Goal: Book appointment/travel/reservation

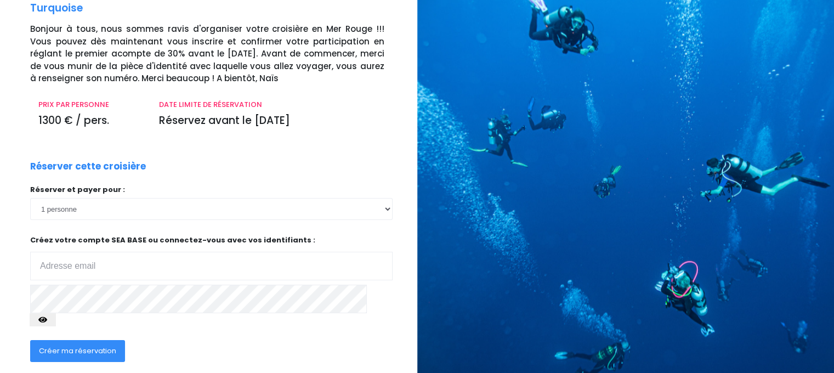
scroll to position [110, 0]
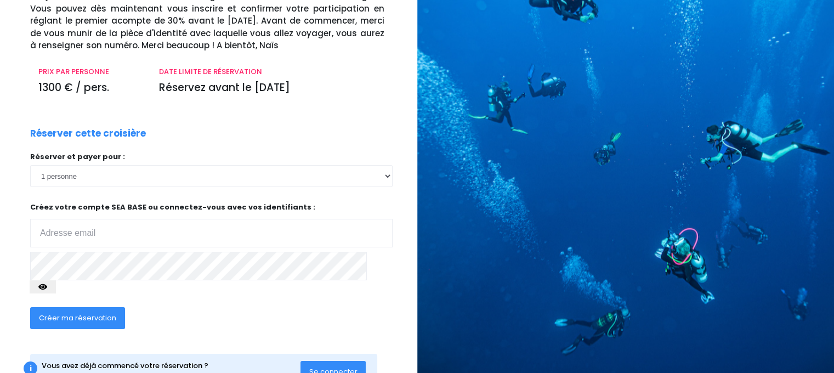
click at [131, 234] on input "email" at bounding box center [211, 233] width 362 height 28
type input "annielaloi@aol.com"
click at [339, 366] on span "Se connecter" at bounding box center [333, 371] width 48 height 10
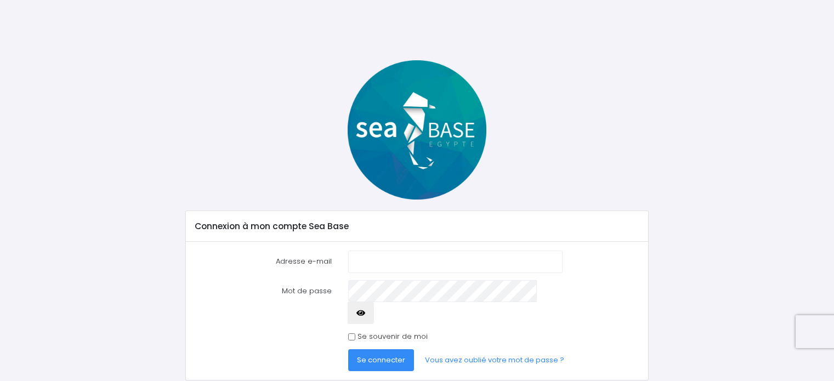
scroll to position [15, 0]
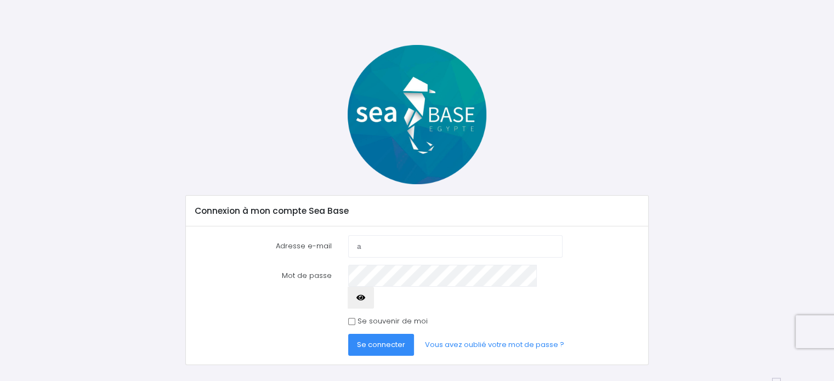
type input "annielaloi@aol.com"
click at [384, 339] on span "Se connecter" at bounding box center [381, 344] width 48 height 10
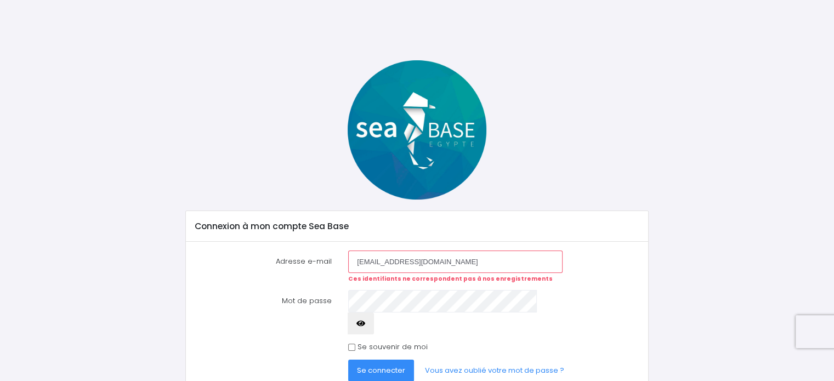
click at [386, 261] on input "[EMAIL_ADDRESS][DOMAIN_NAME]" at bounding box center [455, 261] width 214 height 22
type input "philla@aol.com"
click at [388, 365] on span "Se connecter" at bounding box center [381, 370] width 48 height 10
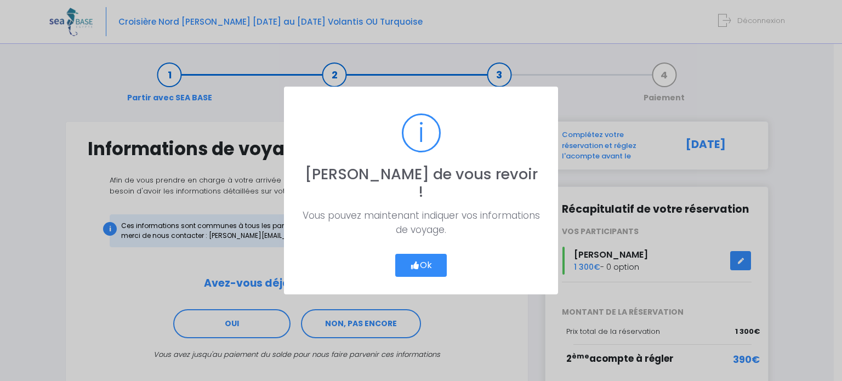
click at [423, 260] on button "Ok" at bounding box center [421, 265] width 52 height 23
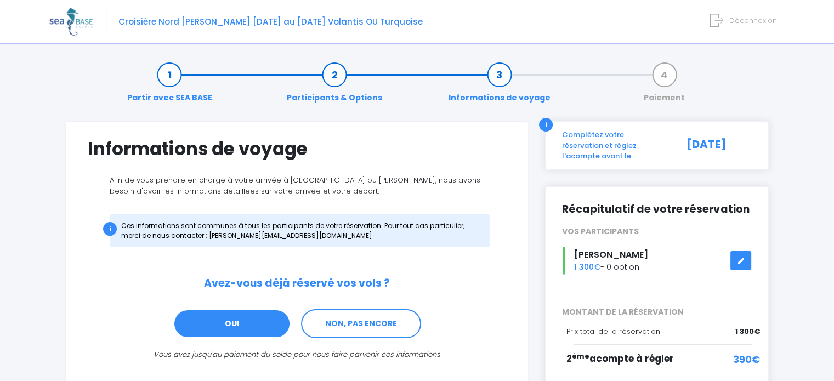
click at [261, 326] on link "OUI" at bounding box center [231, 324] width 117 height 30
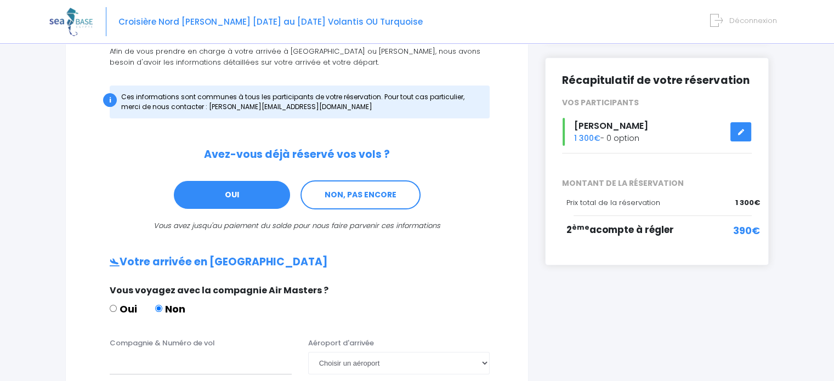
scroll to position [110, 0]
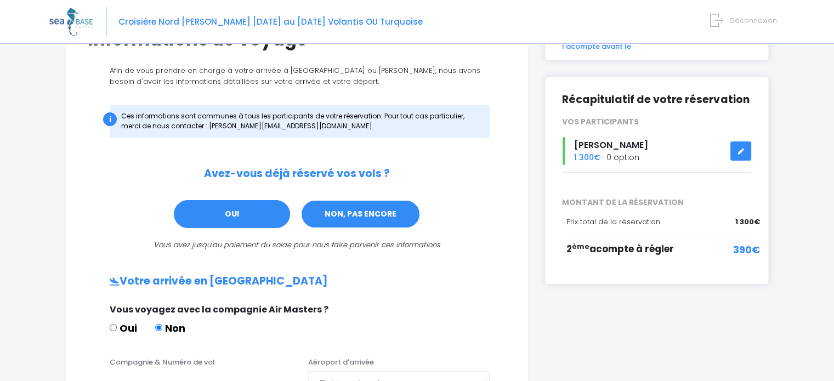
click at [391, 214] on link "NON, PAS ENCORE" at bounding box center [360, 214] width 120 height 30
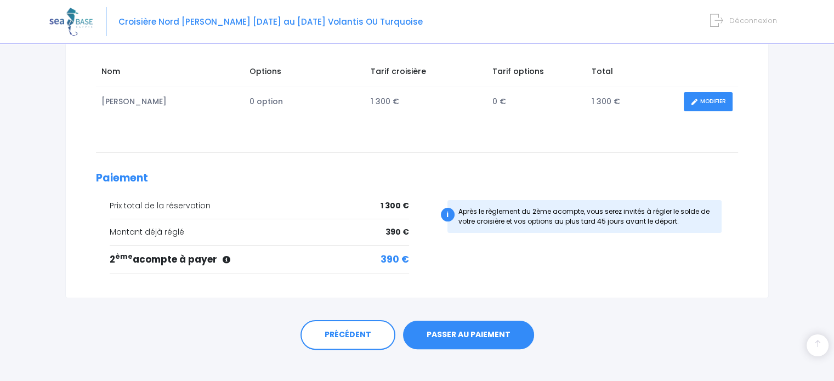
scroll to position [193, 0]
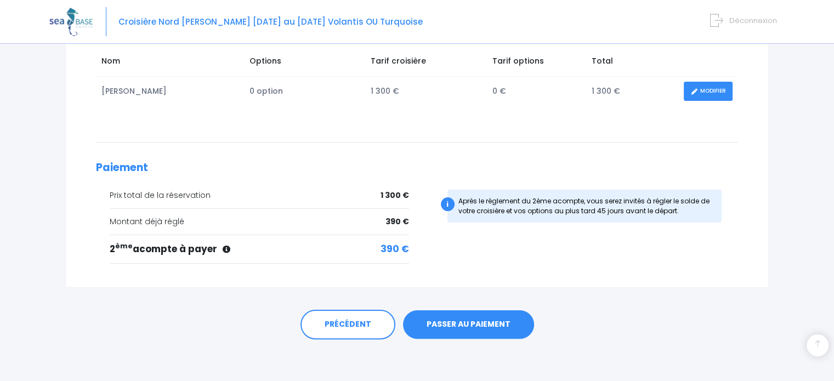
click at [458, 321] on link "PASSER AU PAIEMENT" at bounding box center [468, 324] width 131 height 28
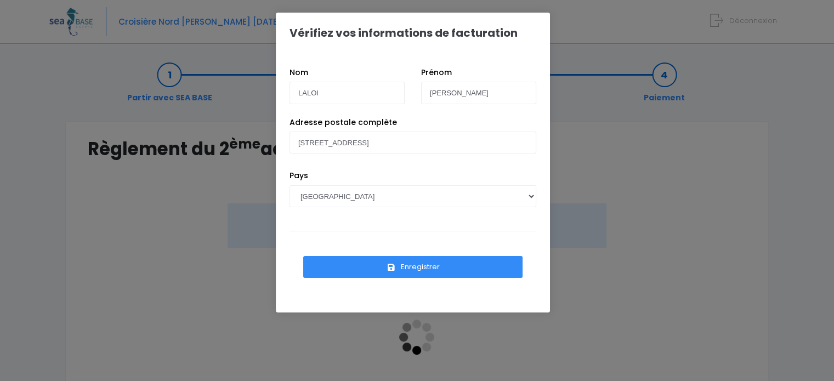
click at [441, 271] on button "Enregistrer" at bounding box center [412, 267] width 219 height 22
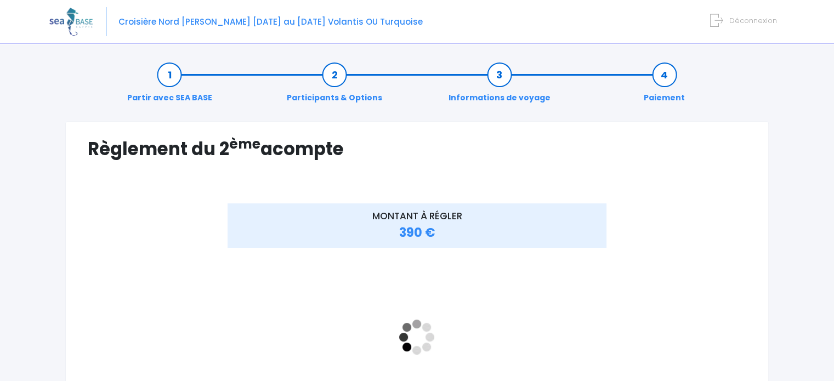
scroll to position [55, 0]
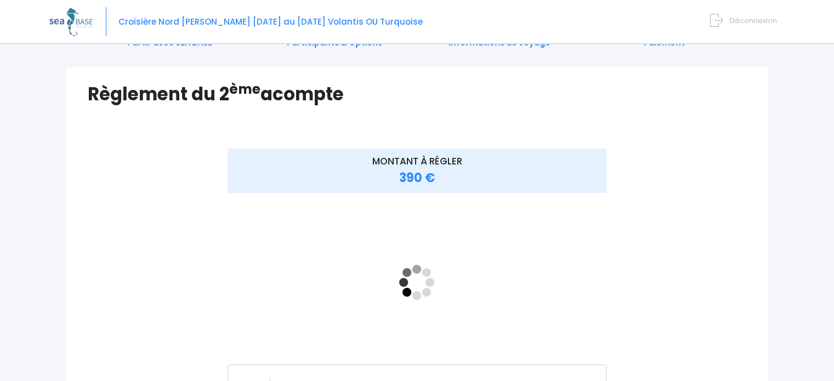
click at [717, 17] on icon at bounding box center [716, 21] width 13 height 18
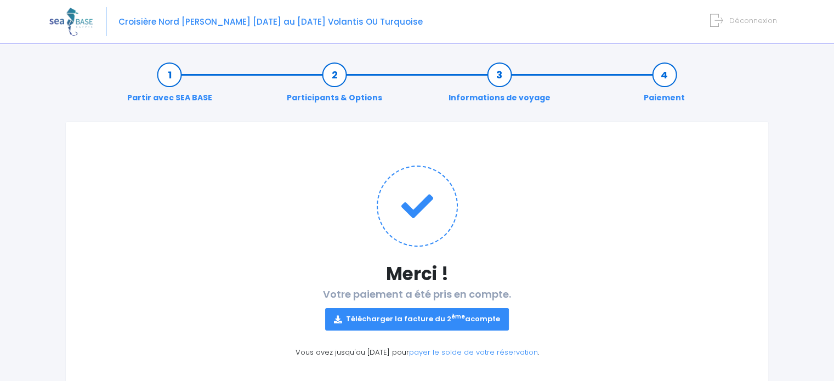
click at [297, 99] on link "Participants & Options" at bounding box center [334, 86] width 106 height 35
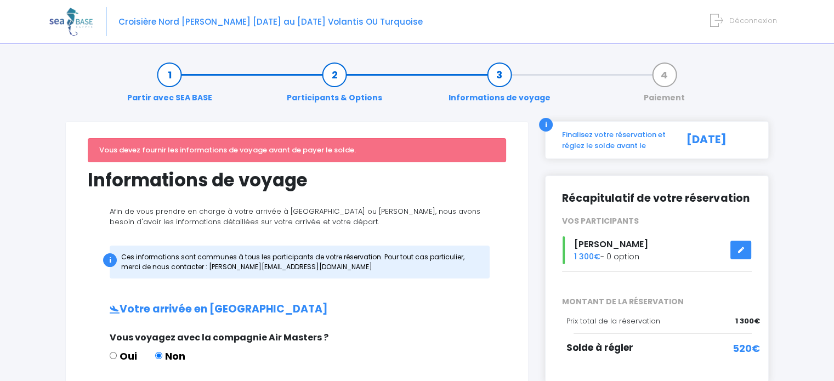
click at [722, 22] on icon at bounding box center [716, 21] width 13 height 18
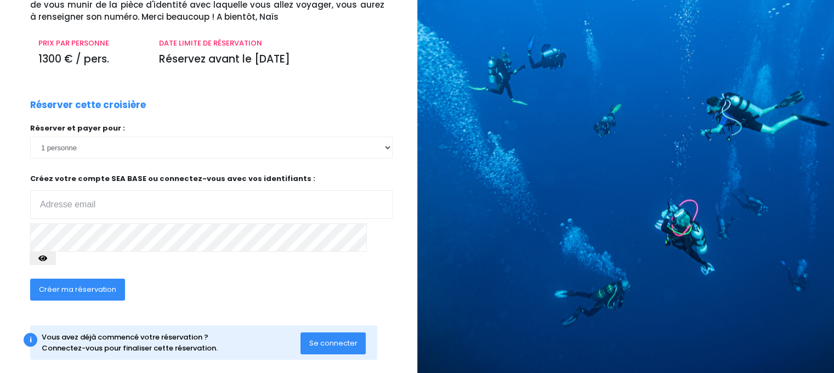
scroll to position [138, 0]
click at [338, 338] on span "Se connecter" at bounding box center [333, 343] width 48 height 10
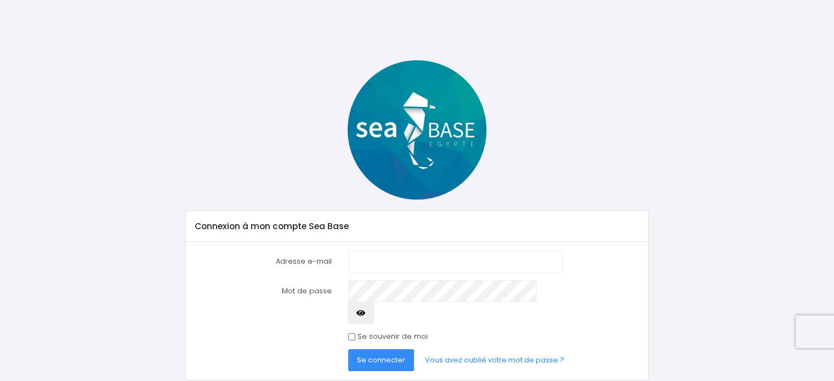
click at [429, 258] on input "Adresse e-mail" at bounding box center [455, 261] width 214 height 22
type input "annielaloi@aol.com"
click at [386, 355] on span "Se connecter" at bounding box center [381, 360] width 48 height 10
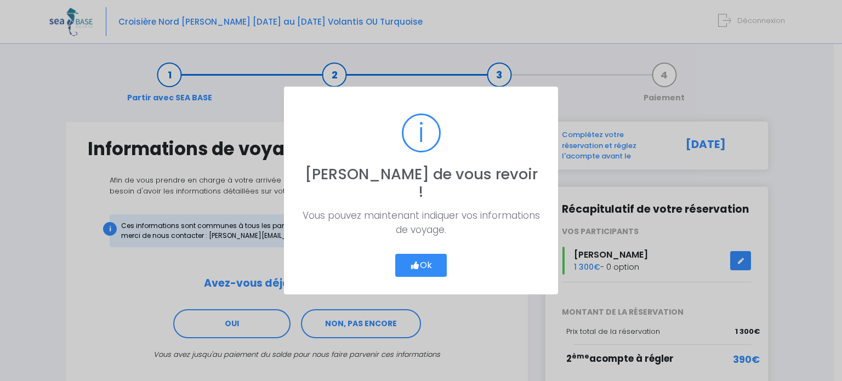
click at [429, 254] on button "Ok" at bounding box center [421, 265] width 52 height 23
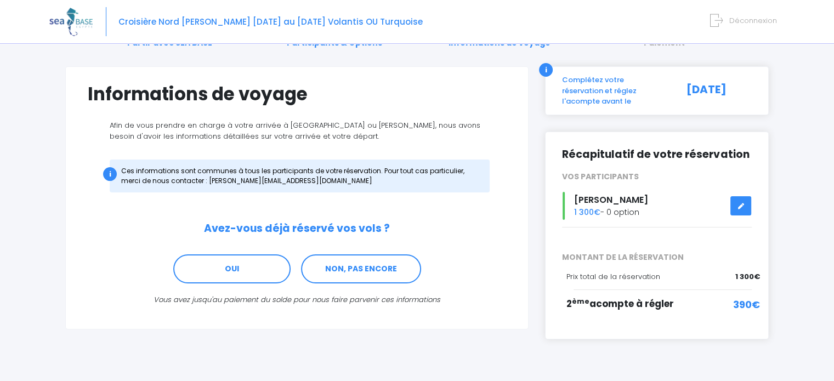
scroll to position [69, 0]
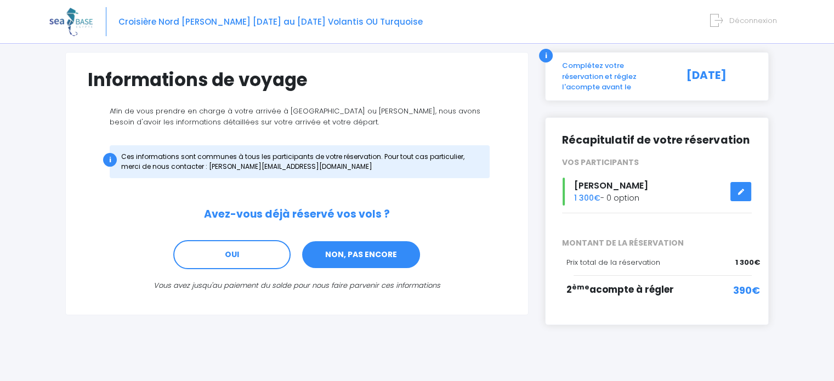
click at [397, 252] on link "NON, PAS ENCORE" at bounding box center [361, 255] width 120 height 30
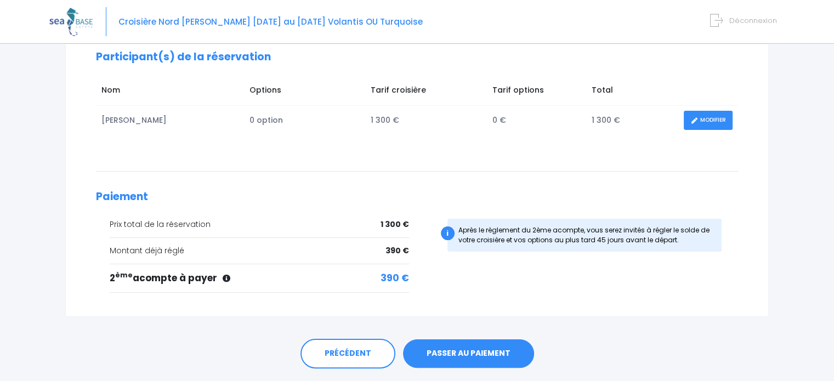
scroll to position [193, 0]
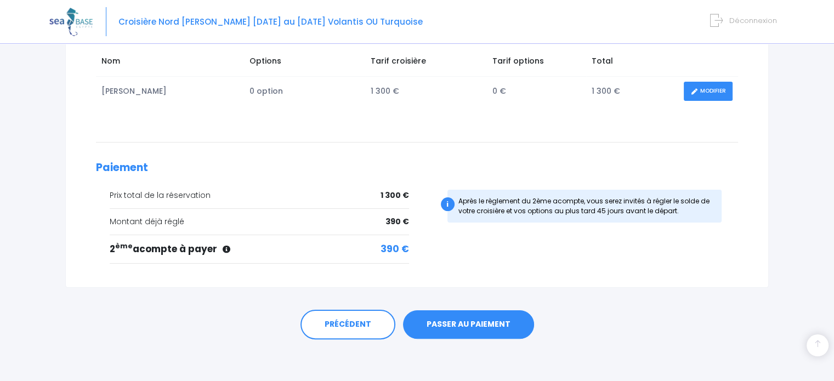
click at [487, 322] on link "PASSER AU PAIEMENT" at bounding box center [468, 324] width 131 height 28
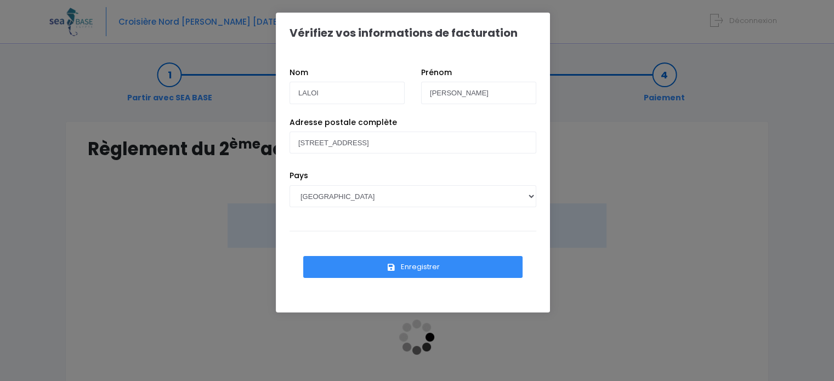
click at [452, 269] on button "Enregistrer" at bounding box center [412, 267] width 219 height 22
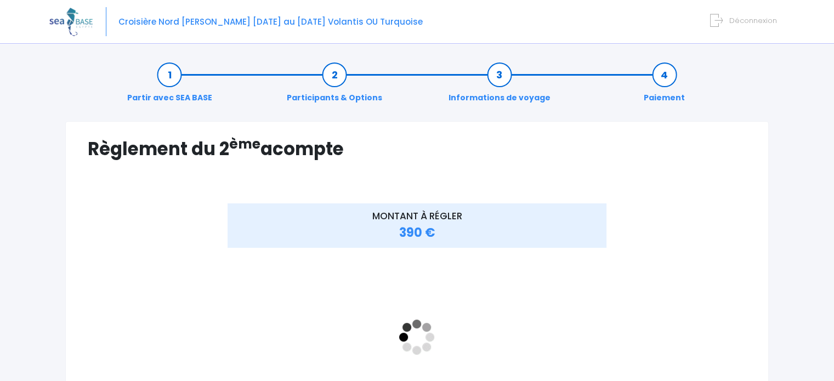
scroll to position [206, 0]
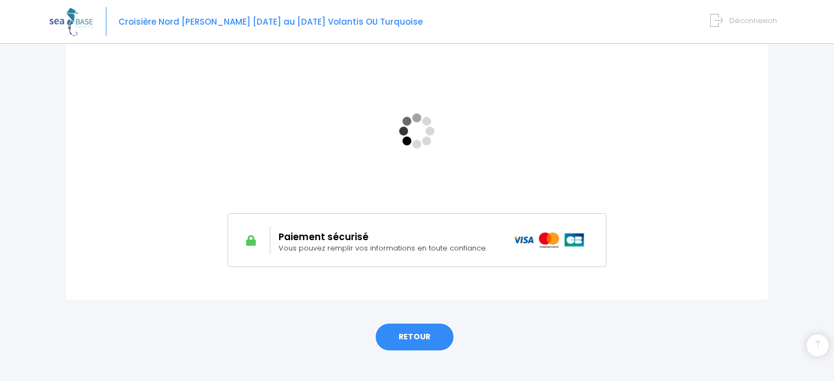
click at [434, 333] on link "RETOUR" at bounding box center [414, 337] width 80 height 30
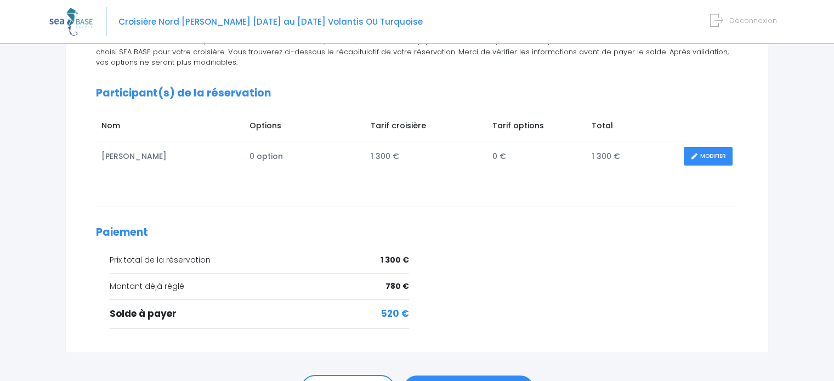
scroll to position [164, 0]
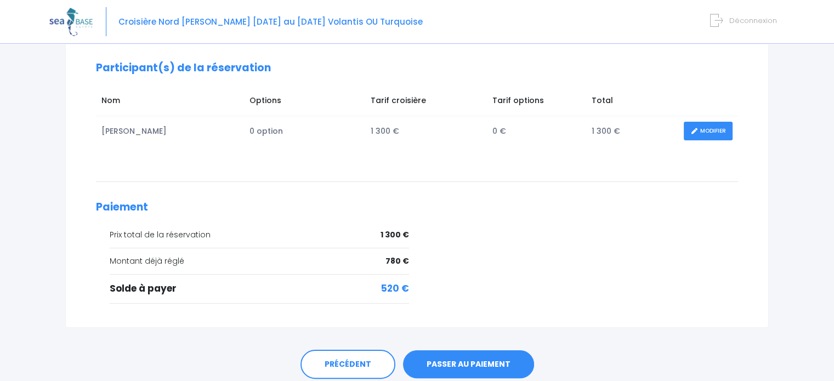
click at [729, 19] on form "Déconnexion" at bounding box center [745, 18] width 62 height 13
click at [720, 20] on icon at bounding box center [716, 21] width 13 height 18
